Goal: Task Accomplishment & Management: Use online tool/utility

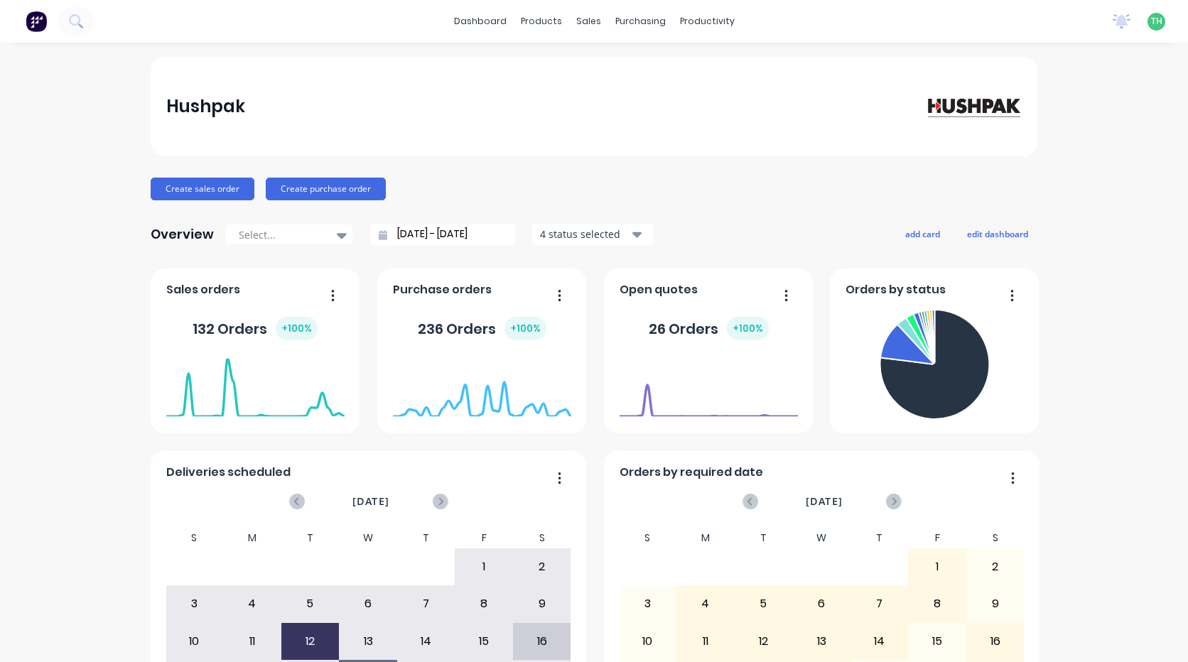
click at [1033, 18] on div "dashboard products sales purchasing productivity dashboard products Product Cat…" at bounding box center [594, 21] width 1188 height 43
click at [701, 18] on div "productivity" at bounding box center [707, 21] width 69 height 21
click at [736, 150] on div "Timesheets" at bounding box center [732, 154] width 53 height 13
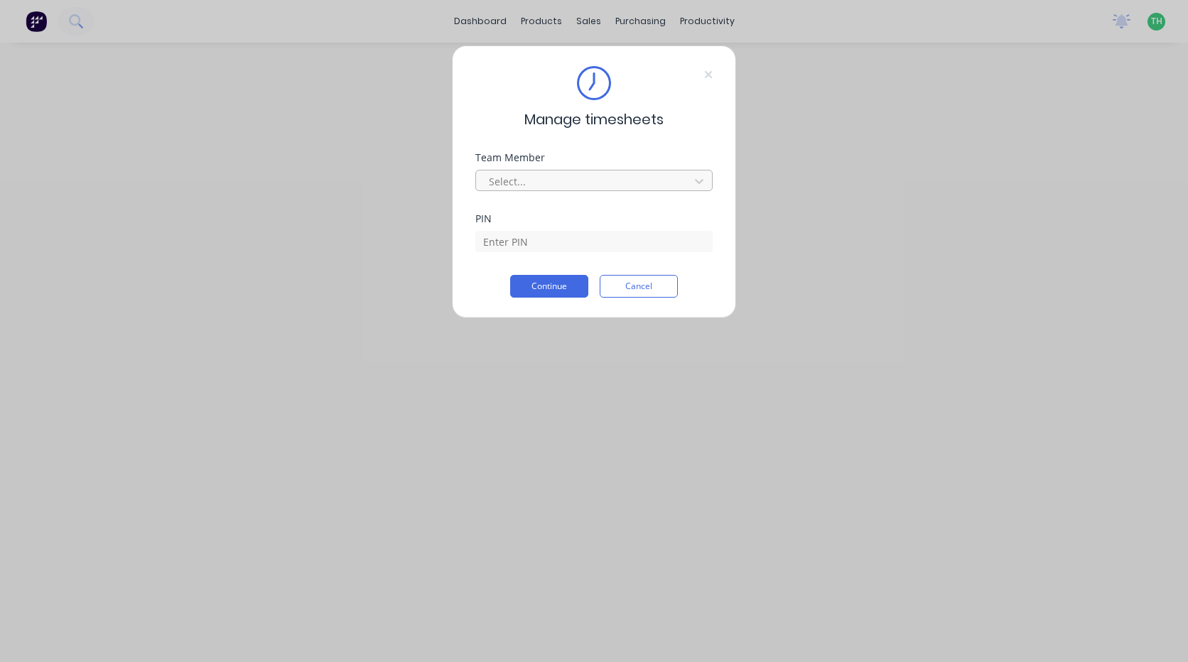
click at [634, 185] on div at bounding box center [585, 182] width 195 height 18
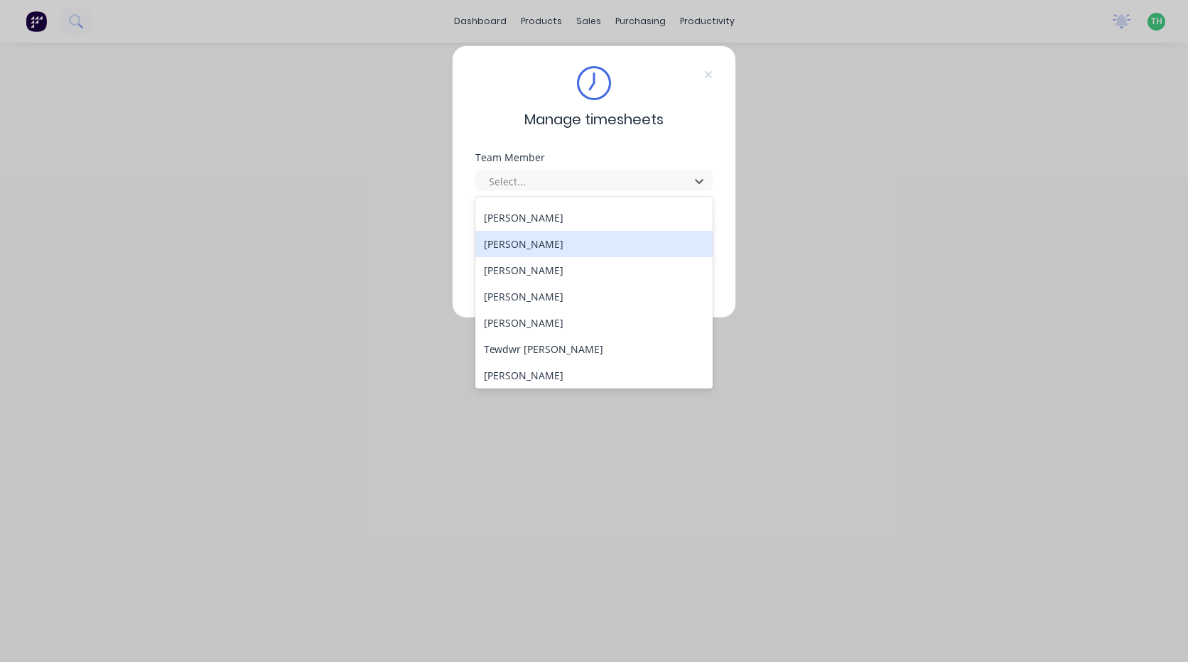
scroll to position [734, 0]
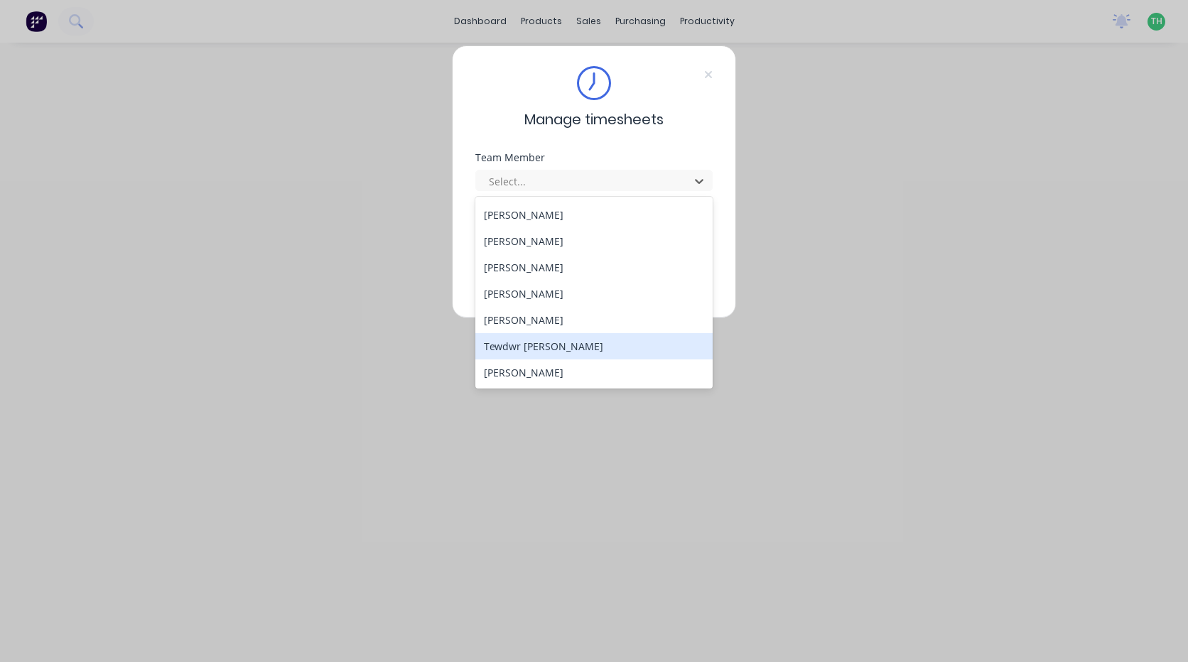
click at [566, 340] on div "Tewdwr [PERSON_NAME]" at bounding box center [593, 346] width 237 height 26
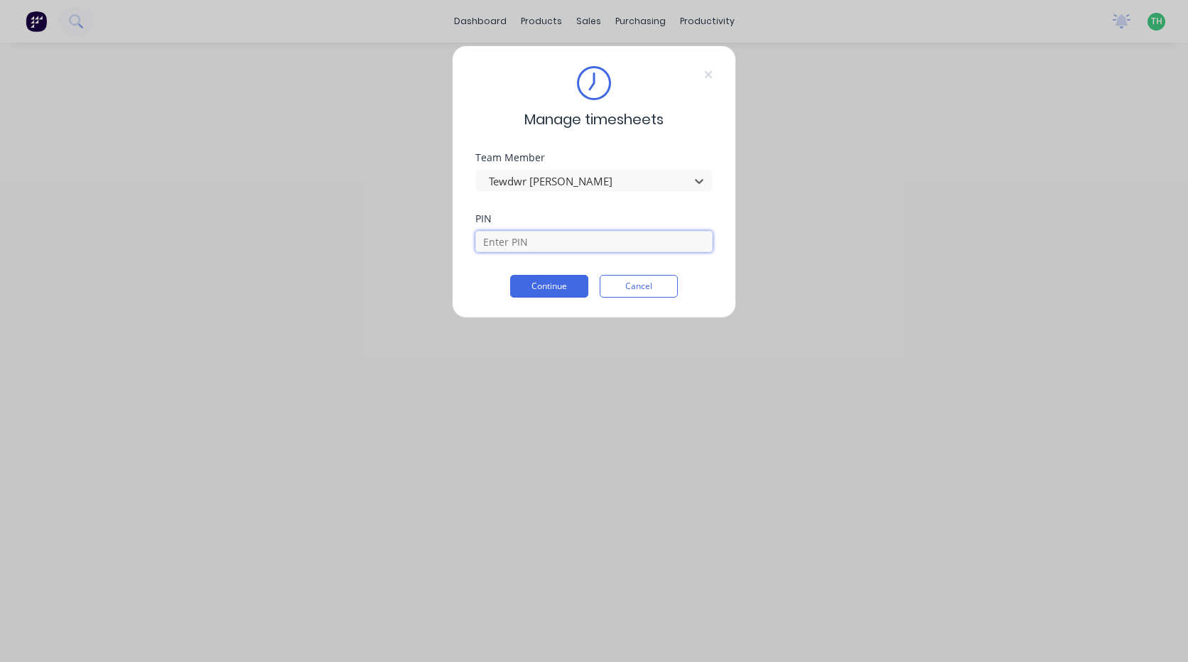
click at [568, 243] on input at bounding box center [593, 241] width 237 height 21
type input "2711"
click at [554, 286] on button "Continue" at bounding box center [549, 286] width 78 height 23
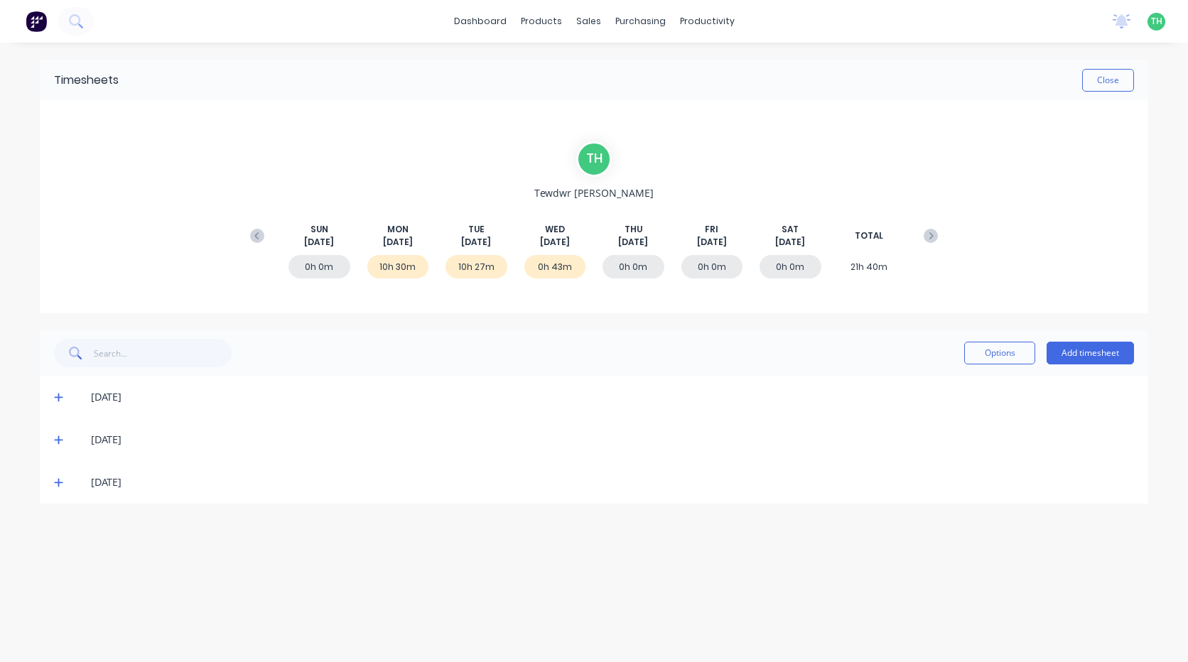
click at [54, 443] on icon at bounding box center [58, 440] width 9 height 10
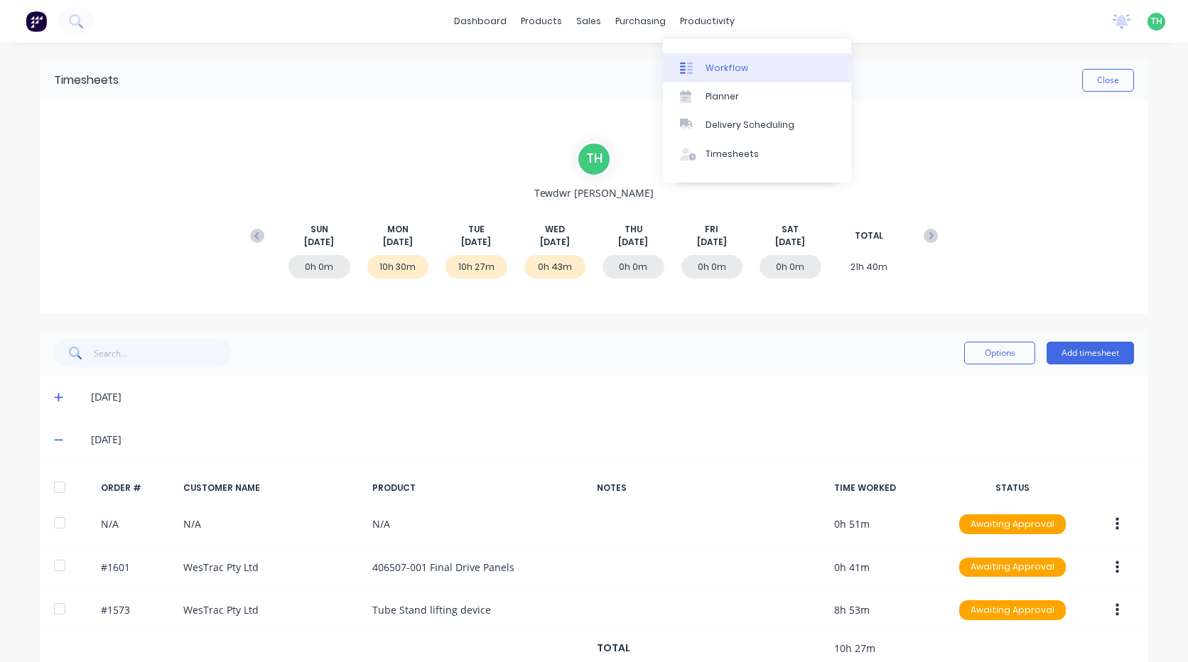
click at [716, 67] on div "Workflow" at bounding box center [727, 68] width 43 height 13
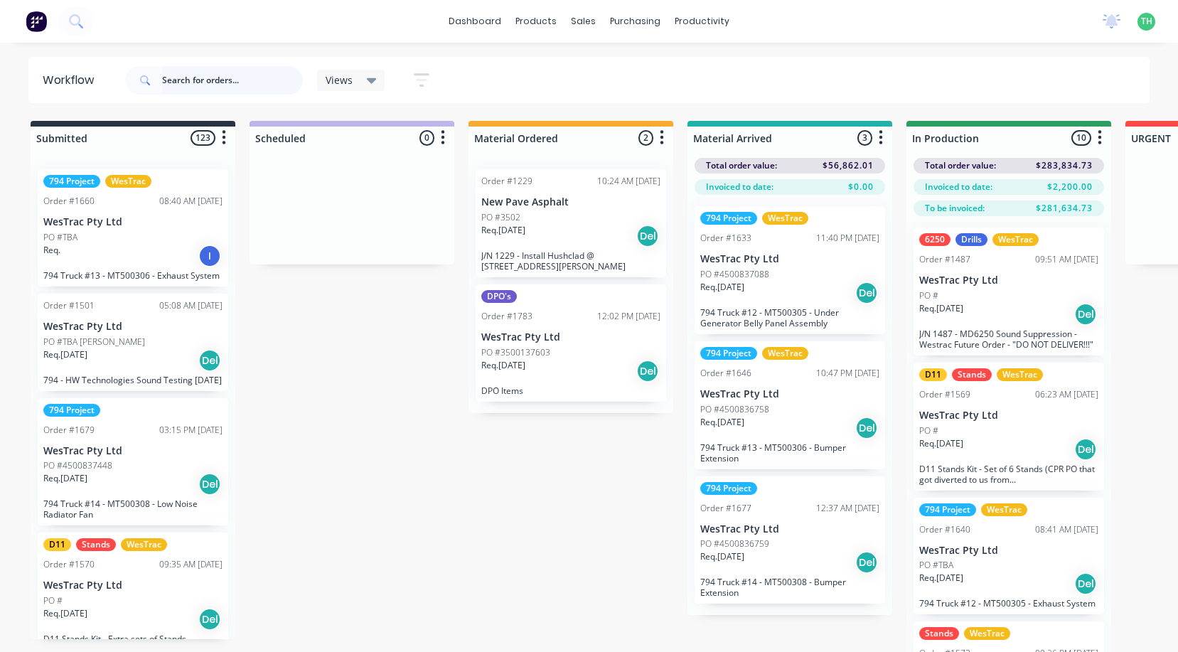
click at [193, 83] on input "text" at bounding box center [232, 80] width 141 height 28
type input "t"
type input "T 11"
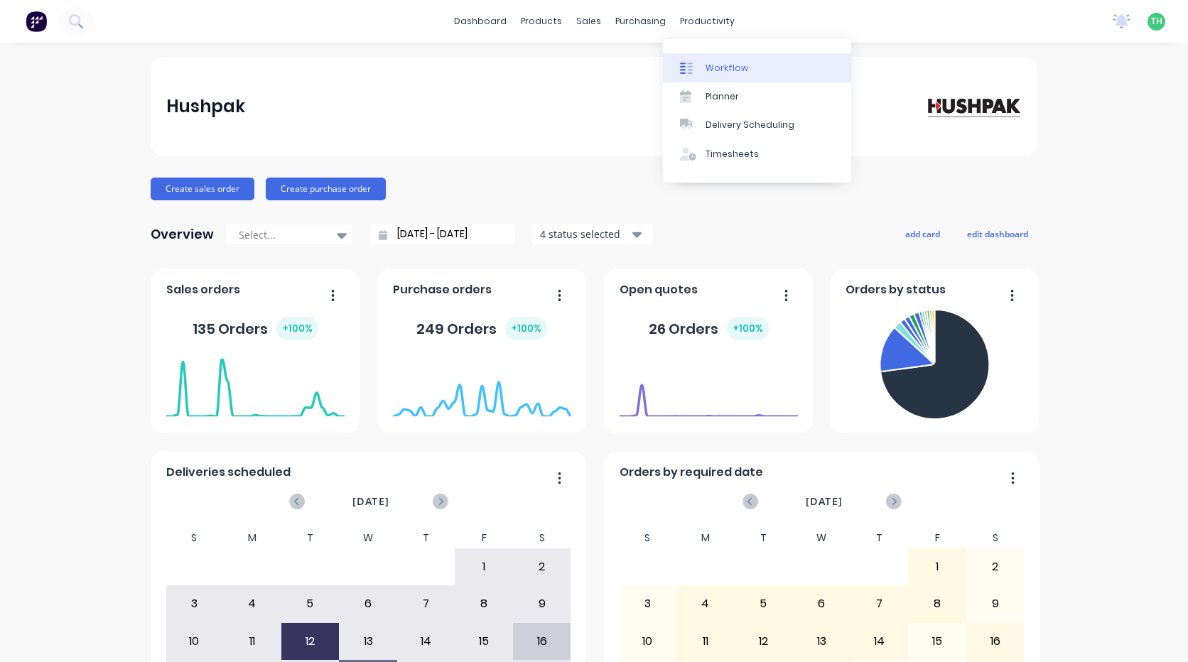
click at [728, 68] on div "Workflow" at bounding box center [727, 68] width 43 height 13
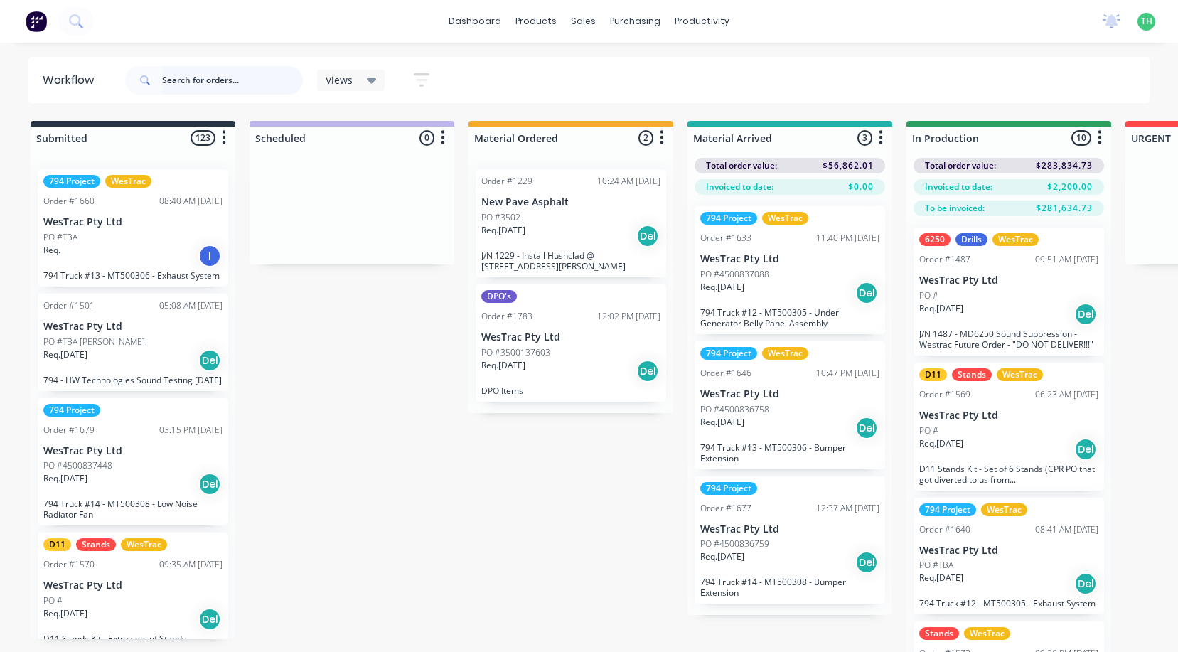
click at [241, 81] on input "text" at bounding box center [232, 80] width 141 height 28
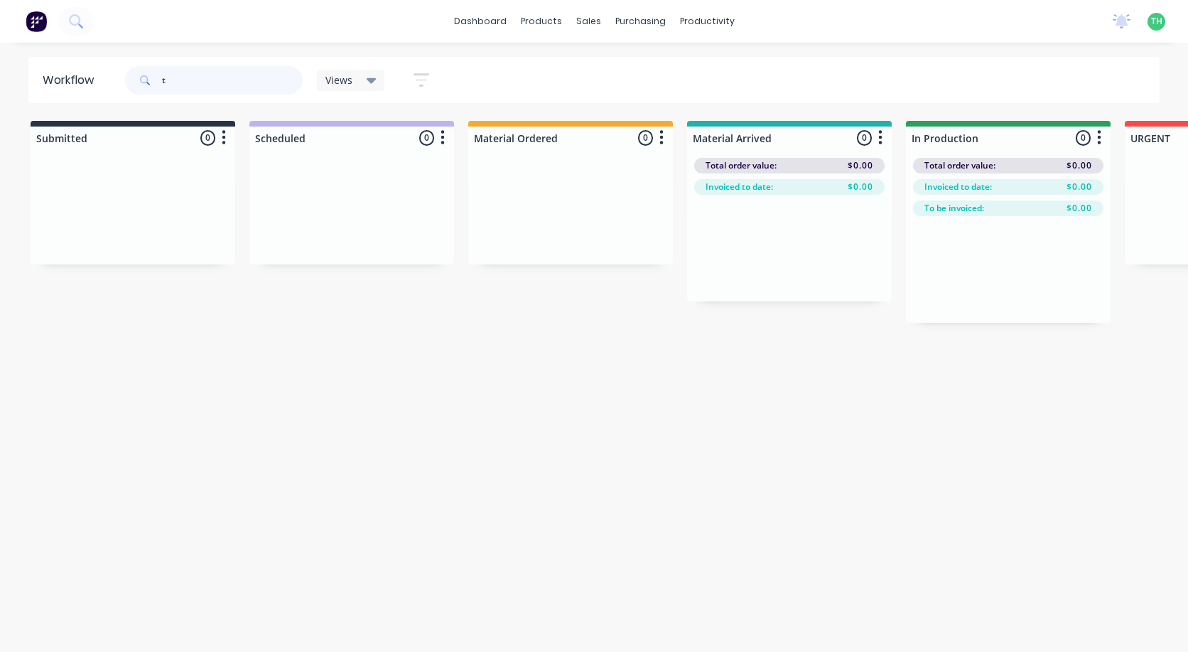
type input "t"
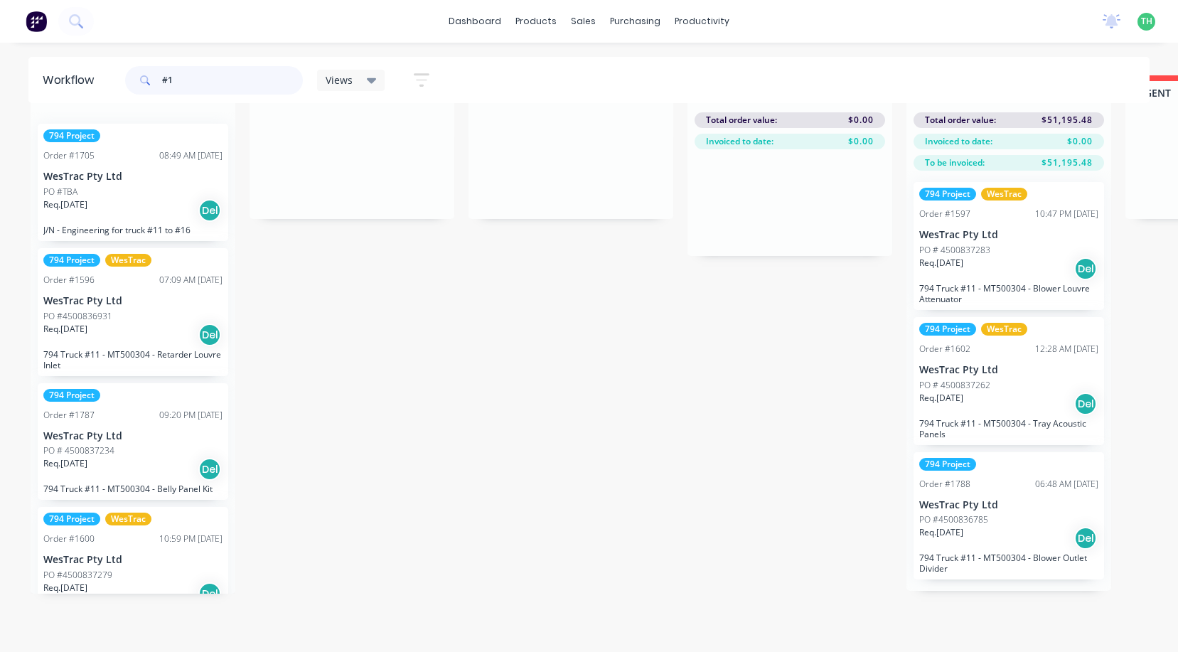
type input "#"
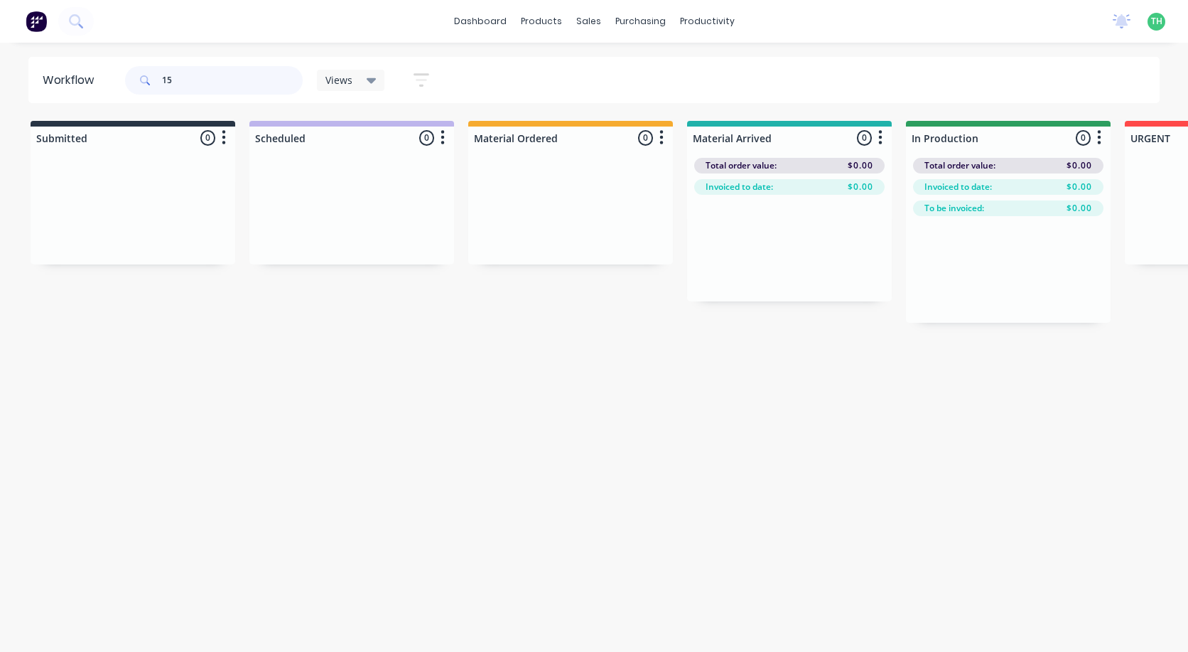
type input "1"
